Goal: Transaction & Acquisition: Obtain resource

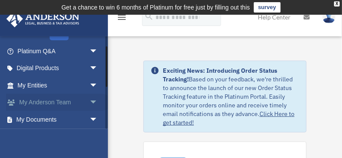
scroll to position [65, 0]
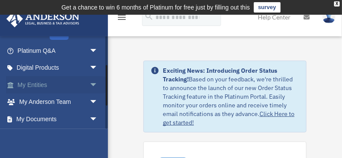
click at [92, 82] on span "arrow_drop_down" at bounding box center [97, 85] width 17 height 18
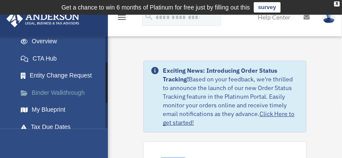
scroll to position [173, 0]
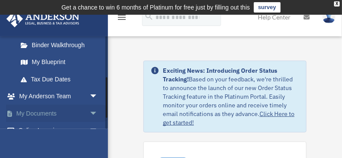
click at [91, 111] on span "arrow_drop_down" at bounding box center [97, 113] width 17 height 18
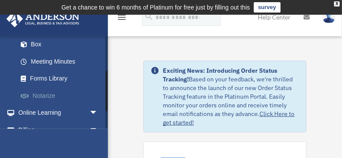
scroll to position [259, 0]
click at [40, 46] on link "Box" at bounding box center [61, 43] width 99 height 17
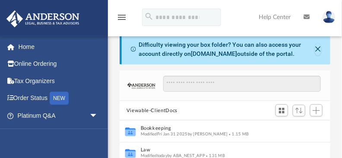
scroll to position [65, 0]
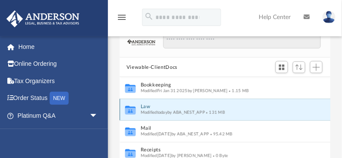
click at [147, 105] on button "Law" at bounding box center [219, 107] width 157 height 6
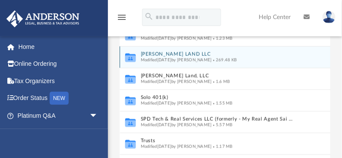
scroll to position [130, 0]
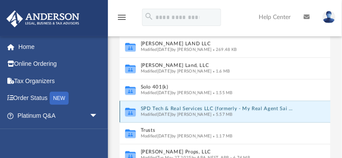
click at [180, 110] on button "SPD Tech & Real Services LLC (formerly - My Real Agent Sai LLC)" at bounding box center [218, 109] width 154 height 6
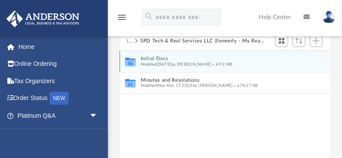
scroll to position [43, 0]
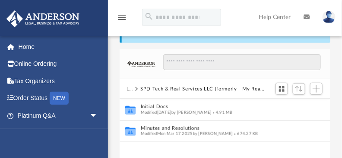
click at [130, 89] on button "Law" at bounding box center [130, 89] width 6 height 8
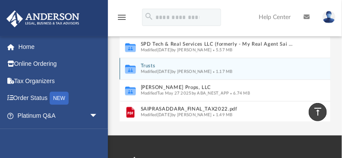
scroll to position [235, 0]
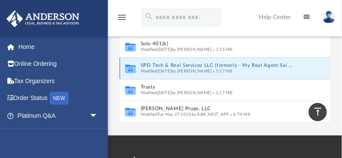
click at [174, 65] on button "SPD Tech & Real Services LLC (formerly - My Real Agent Sai LLC)" at bounding box center [218, 66] width 154 height 6
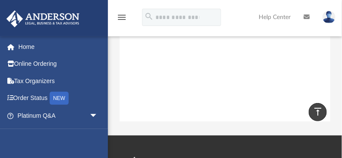
scroll to position [0, 0]
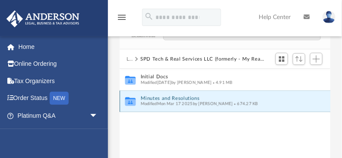
click at [185, 98] on button "Minutes and Resolutions" at bounding box center [219, 98] width 157 height 6
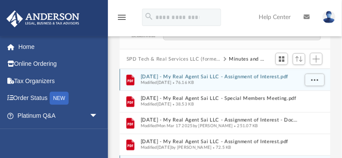
scroll to position [30, 0]
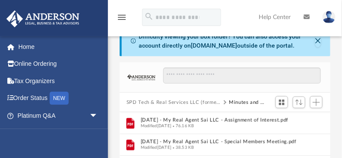
click at [213, 102] on button "SPD Tech & Real Services LLC (formerly - My Real Agent Sai LLC)" at bounding box center [174, 102] width 95 height 8
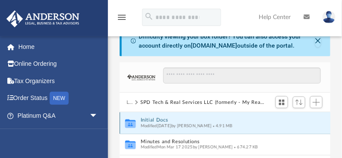
click at [156, 119] on button "Initial Docs" at bounding box center [219, 120] width 157 height 6
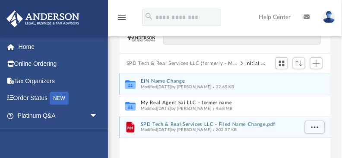
scroll to position [95, 0]
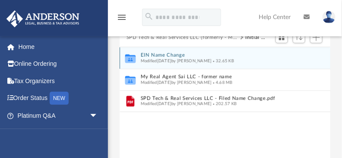
click at [173, 54] on button "EIN Name Change" at bounding box center [219, 56] width 157 height 6
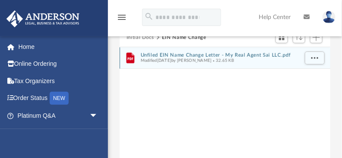
click at [202, 55] on button "Unfiled EIN Name Change Letter - My Real Agent Sai LLC.pdf" at bounding box center [219, 55] width 157 height 6
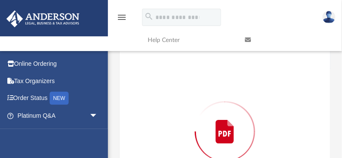
click at [202, 55] on link "Help Center" at bounding box center [189, 40] width 97 height 34
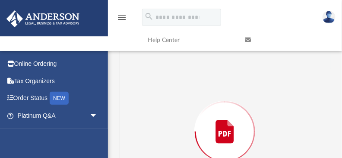
scroll to position [114, 0]
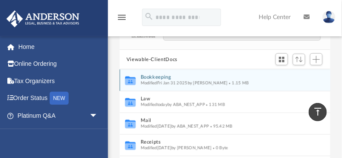
scroll to position [66, 0]
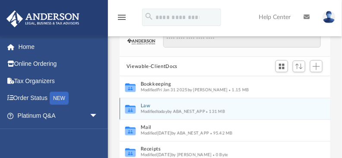
click at [144, 104] on button "Law" at bounding box center [219, 106] width 157 height 6
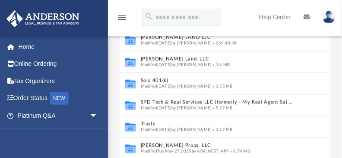
scroll to position [152, 0]
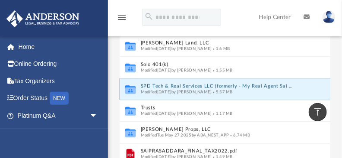
click at [185, 85] on button "SPD Tech & Real Services LLC (formerly - My Real Agent Sai LLC)" at bounding box center [218, 87] width 154 height 6
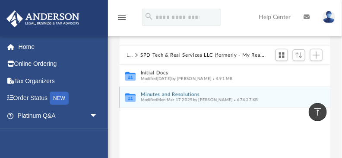
scroll to position [76, 0]
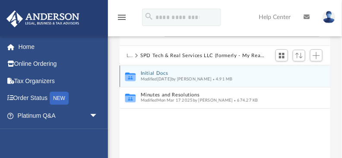
click at [161, 72] on button "Initial Docs" at bounding box center [219, 74] width 157 height 6
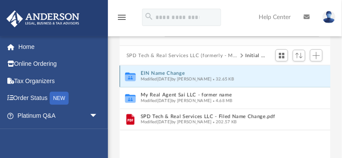
click at [165, 72] on button "EIN Name Change" at bounding box center [219, 74] width 157 height 6
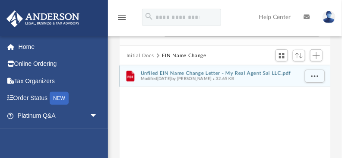
click at [264, 73] on button "Unfiled EIN Name Change Letter - My Real Agent Sai LLC.pdf" at bounding box center [219, 73] width 157 height 6
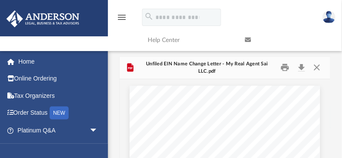
scroll to position [6, 0]
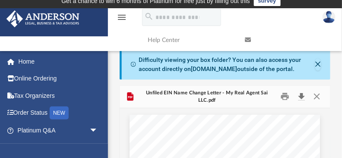
click at [303, 97] on button "Download" at bounding box center [302, 96] width 16 height 13
